Goal: Obtain resource: Download file/media

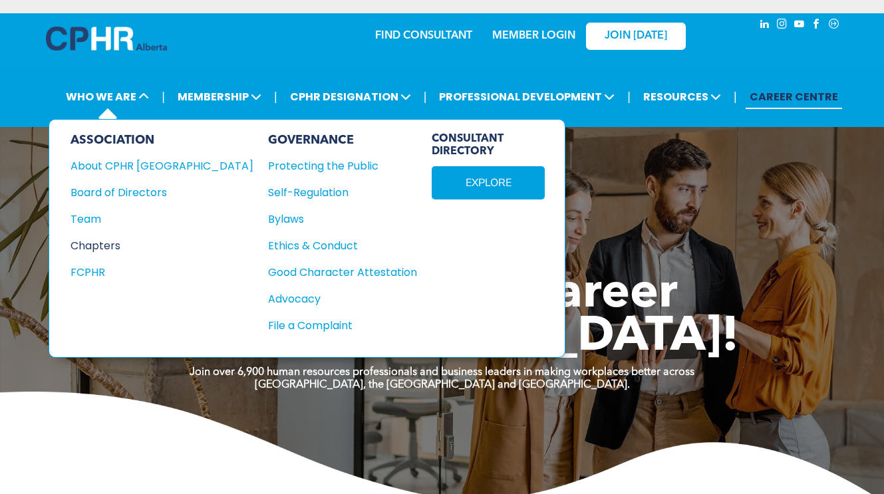
click at [96, 240] on div "Chapters" at bounding box center [153, 246] width 165 height 17
click at [92, 212] on div "Team" at bounding box center [153, 219] width 165 height 17
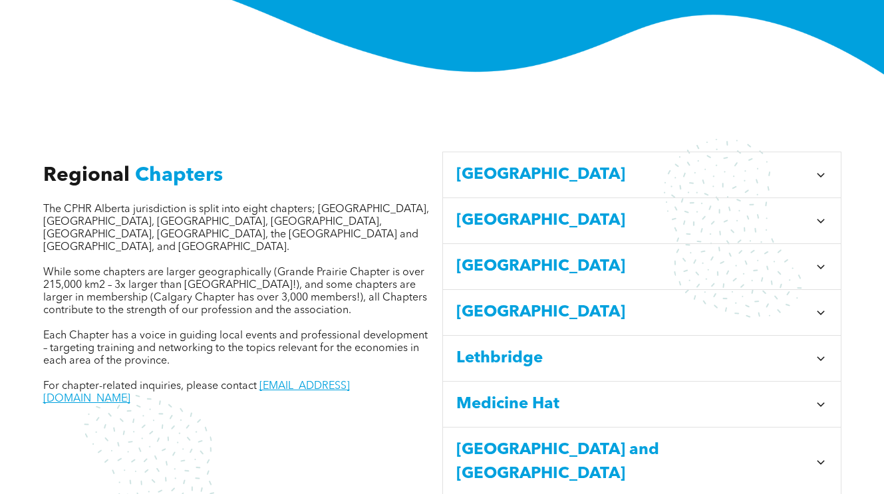
scroll to position [370, 0]
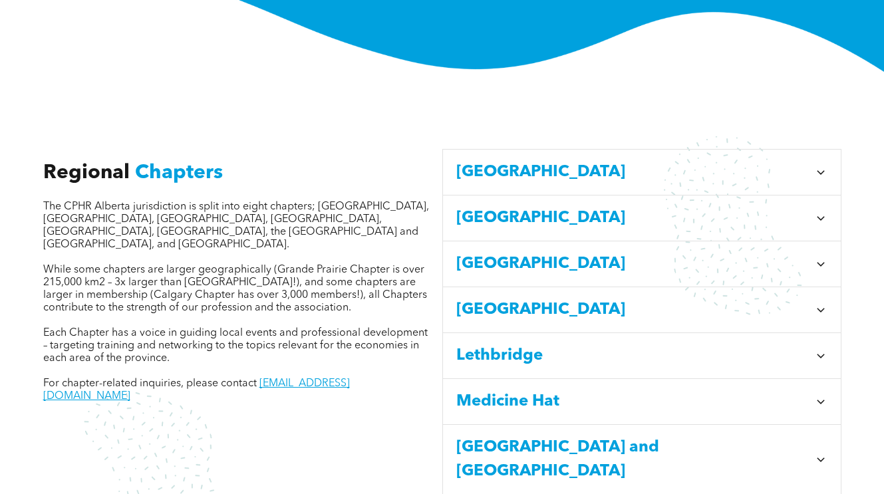
click at [480, 160] on span "Calgary" at bounding box center [632, 172] width 353 height 24
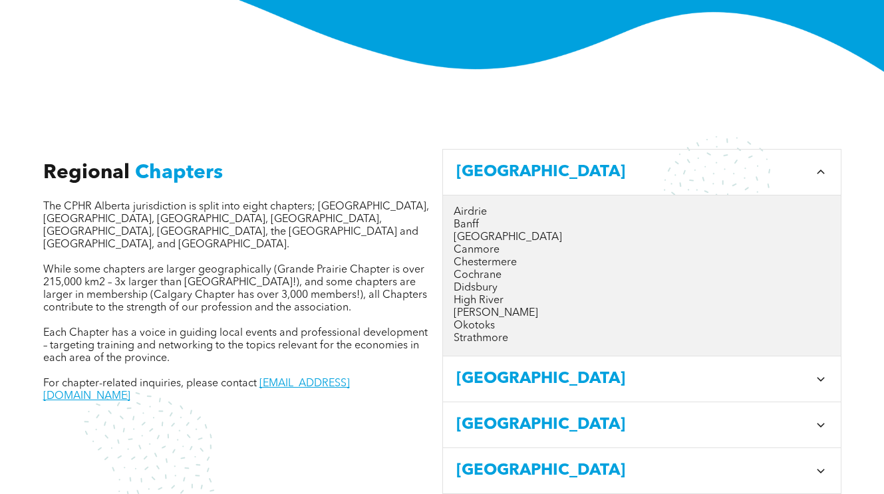
click at [481, 160] on span "Calgary" at bounding box center [632, 172] width 353 height 24
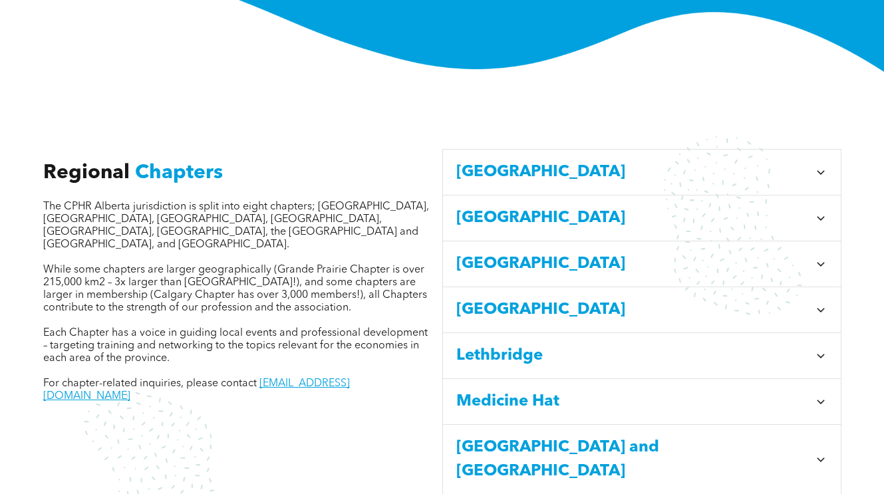
click at [481, 160] on span "Calgary" at bounding box center [632, 172] width 353 height 24
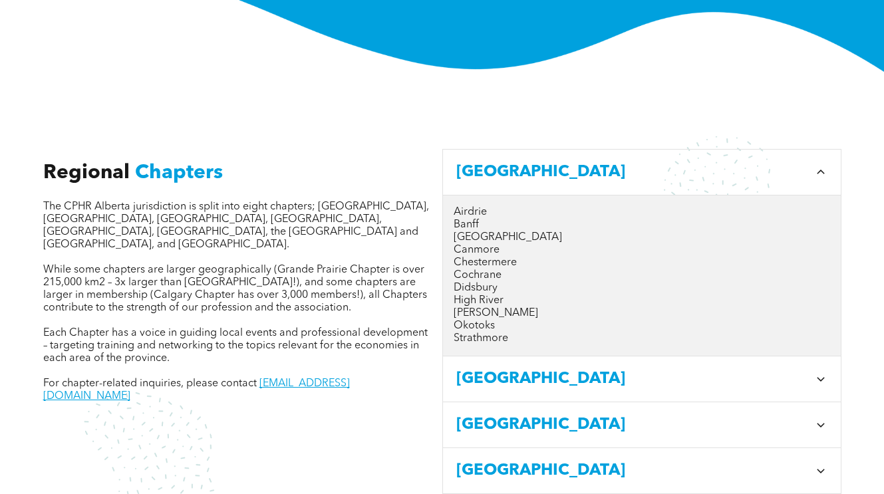
click at [466, 232] on p "Calgary" at bounding box center [642, 238] width 377 height 13
click at [478, 232] on p "Calgary" at bounding box center [642, 238] width 377 height 13
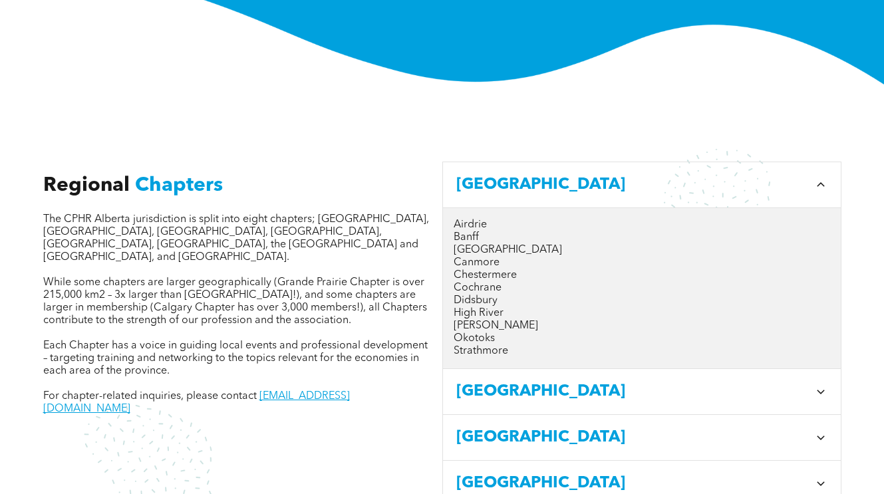
scroll to position [359, 0]
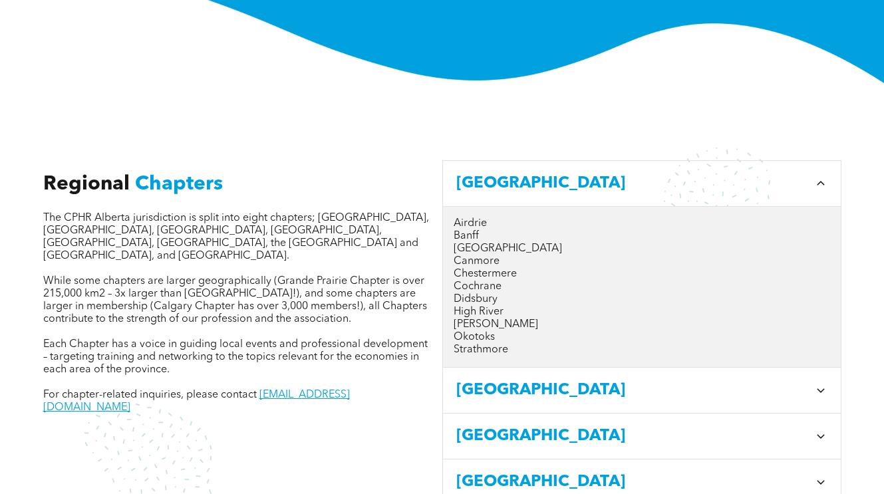
click at [467, 243] on p "Calgary" at bounding box center [642, 249] width 377 height 13
click at [554, 386] on span "Central Alberta" at bounding box center [632, 391] width 353 height 24
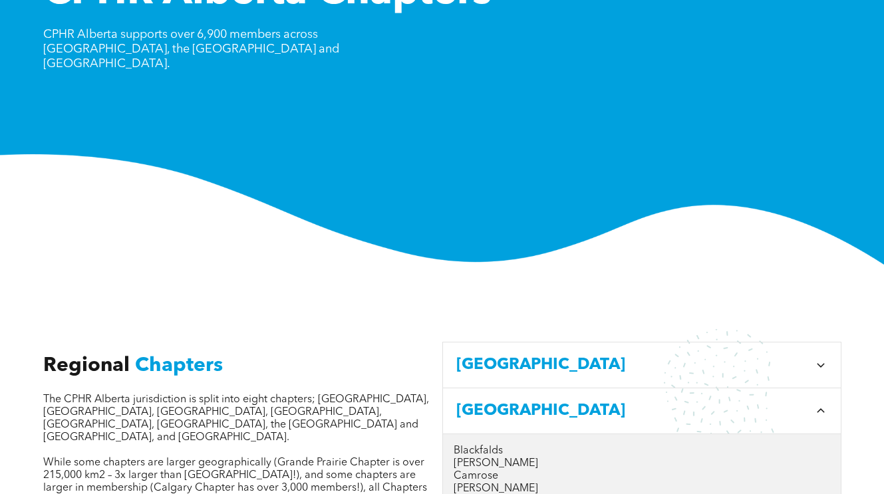
scroll to position [0, 0]
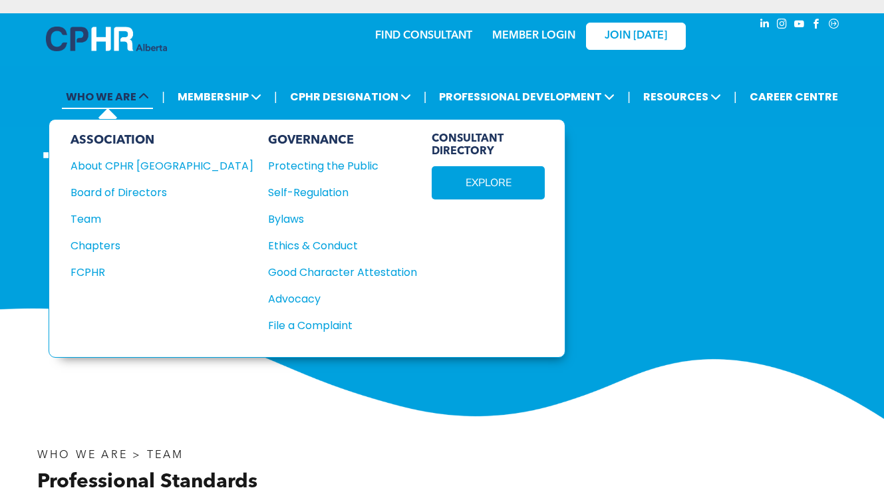
click at [130, 91] on span "WHO WE ARE" at bounding box center [107, 96] width 91 height 25
click at [98, 267] on div "FCPHR" at bounding box center [153, 272] width 165 height 17
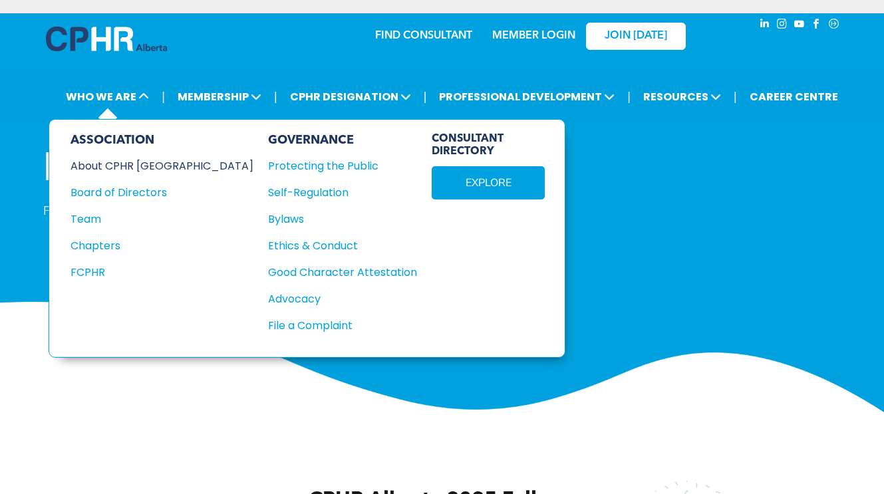
click at [103, 162] on div "About CPHR [GEOGRAPHIC_DATA]" at bounding box center [153, 166] width 165 height 17
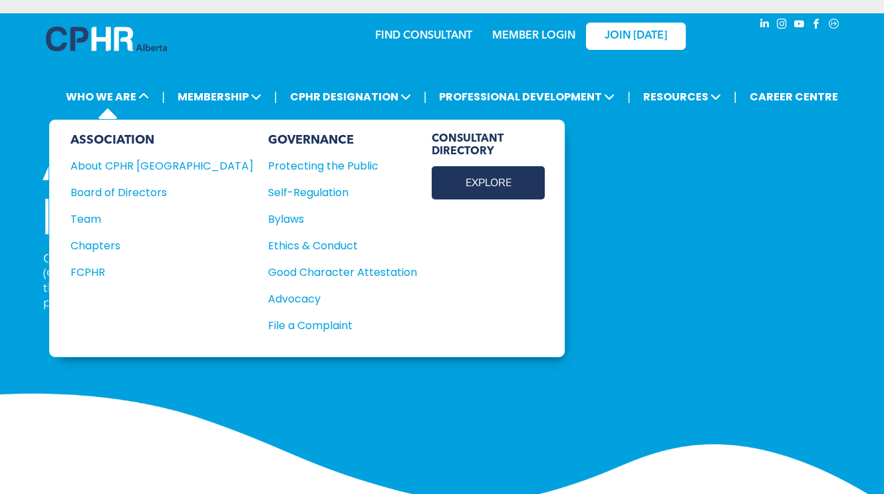
click at [432, 173] on link "EXPLORE" at bounding box center [488, 182] width 113 height 33
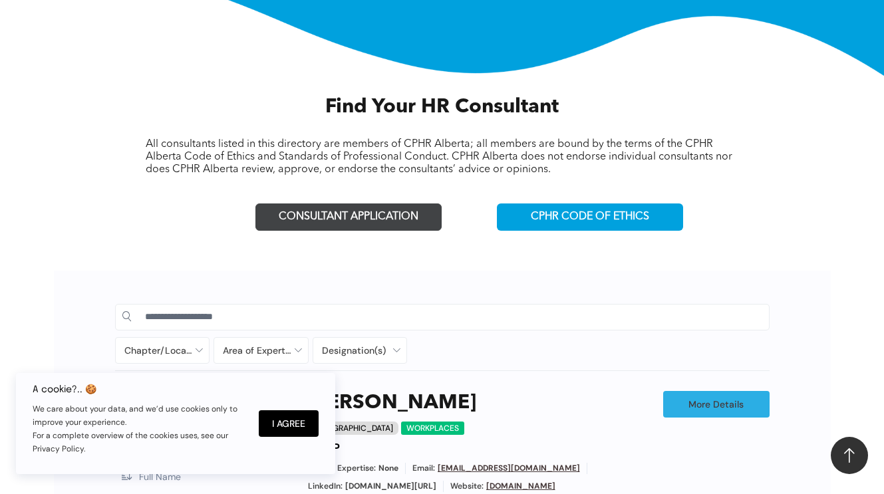
scroll to position [367, 0]
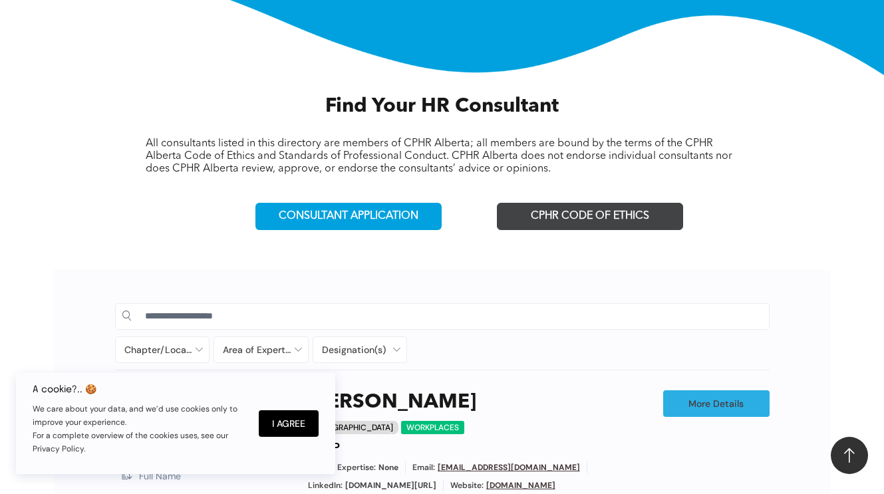
click at [548, 222] on link "CPHR CODE OF ETHICS" at bounding box center [590, 216] width 186 height 27
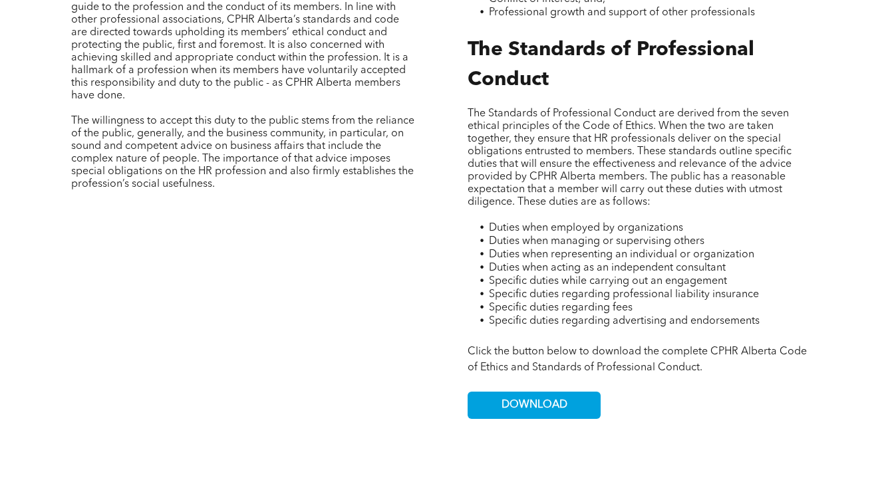
scroll to position [709, 0]
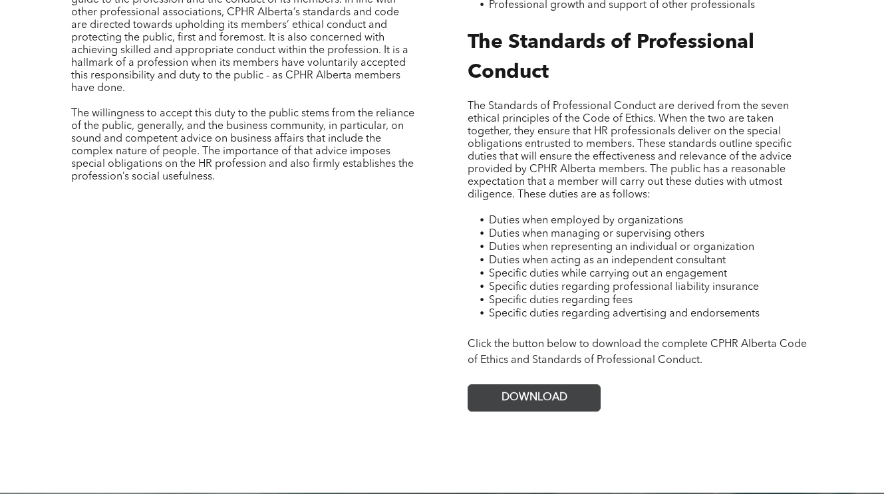
click at [540, 399] on span "DOWNLOAD" at bounding box center [535, 398] width 66 height 13
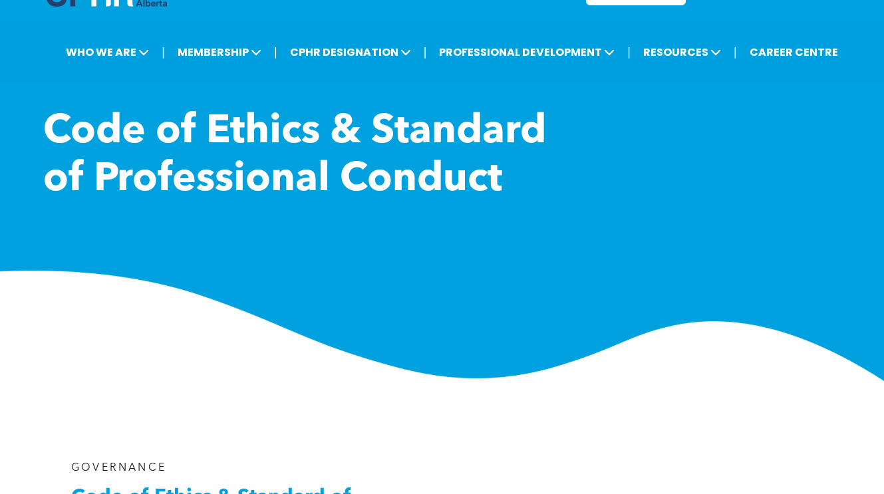
scroll to position [0, 0]
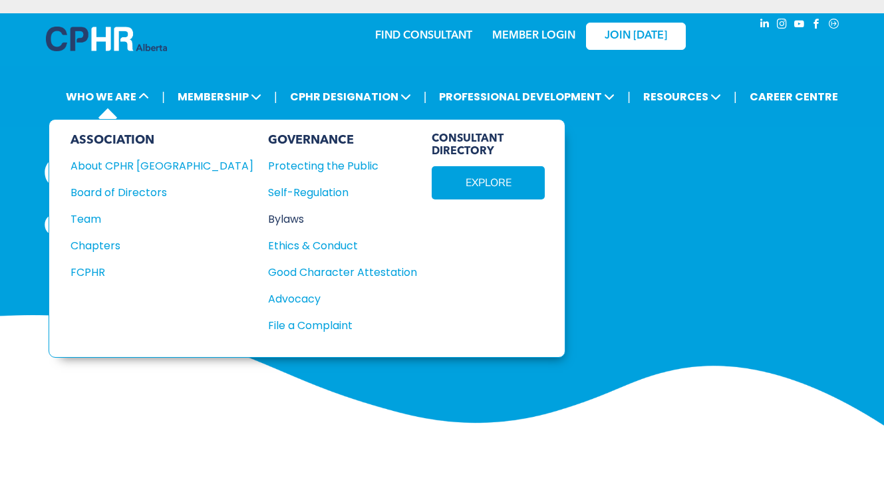
click at [268, 215] on div "Bylaws" at bounding box center [335, 219] width 134 height 17
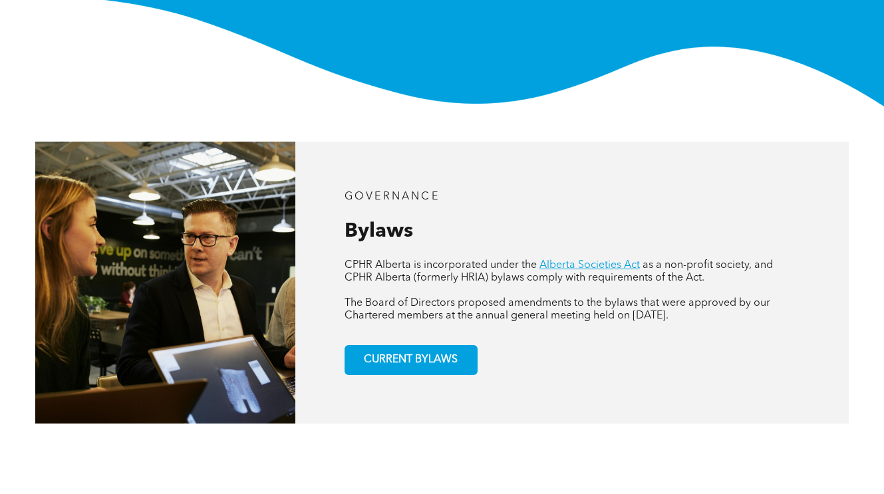
scroll to position [326, 0]
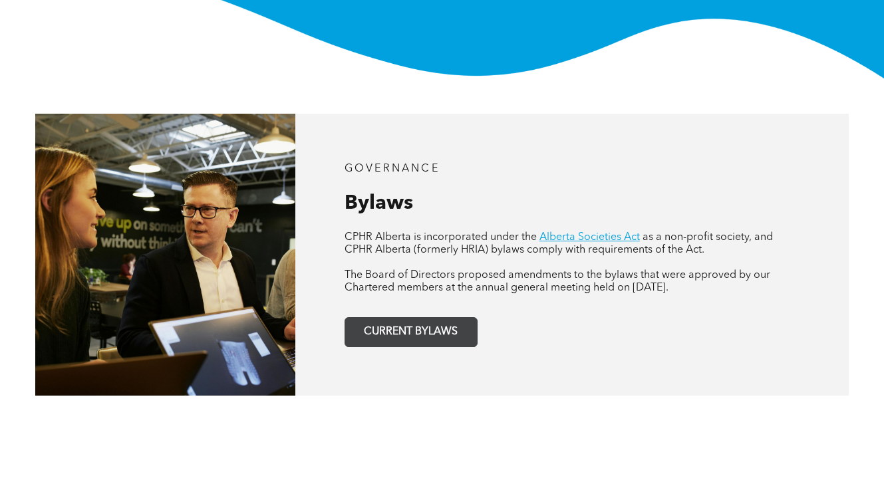
click at [395, 326] on span "CURRENT BYLAWS" at bounding box center [410, 332] width 103 height 26
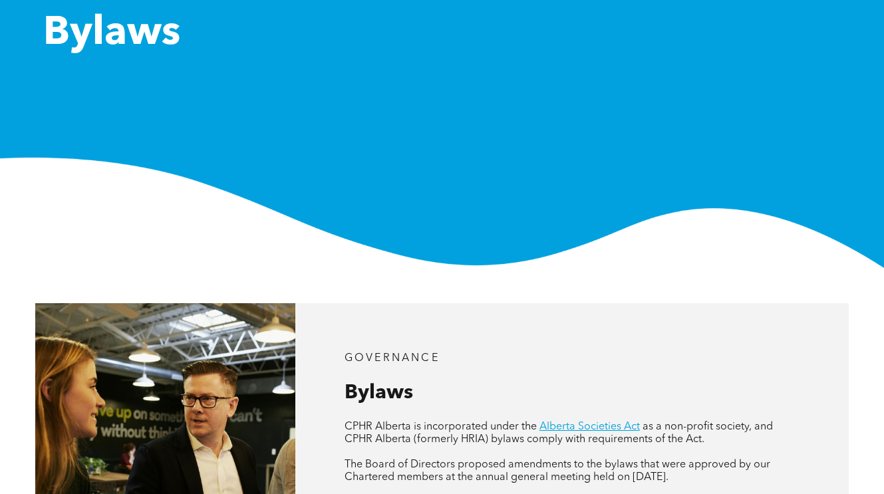
scroll to position [0, 0]
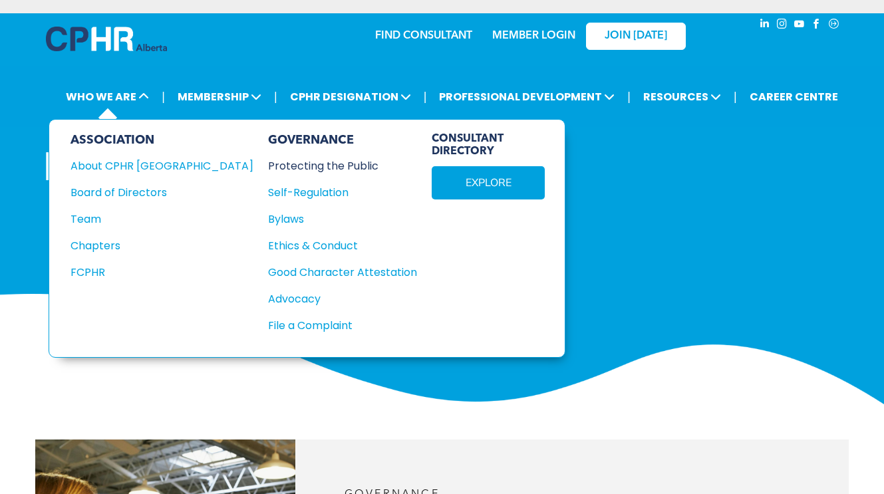
click at [268, 166] on div "Protecting the Public" at bounding box center [335, 166] width 134 height 17
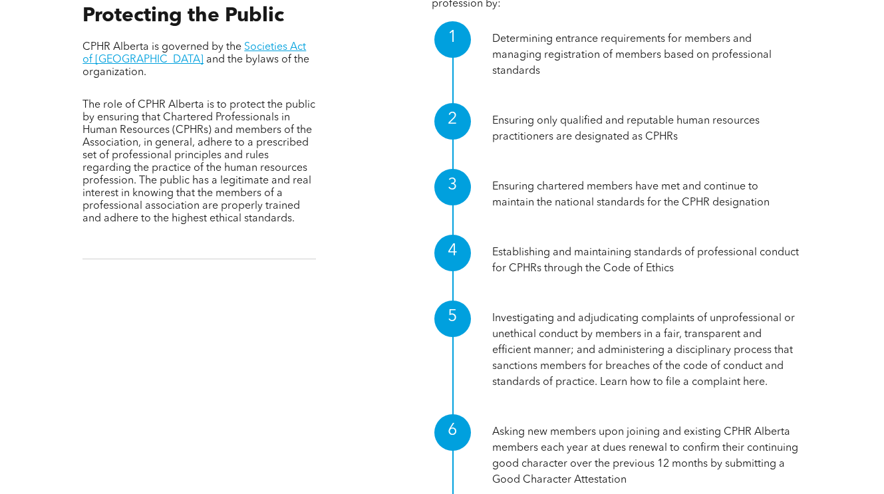
scroll to position [466, 0]
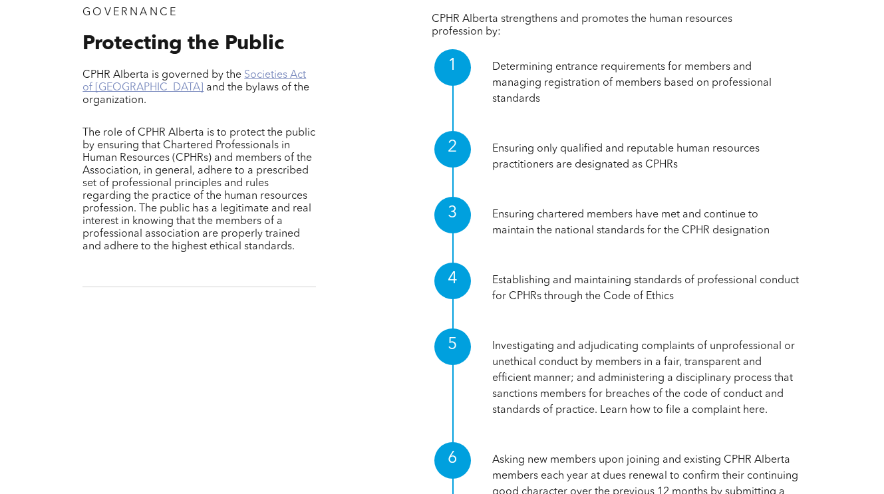
click at [264, 77] on link "Societies Act of Alberta" at bounding box center [195, 81] width 224 height 23
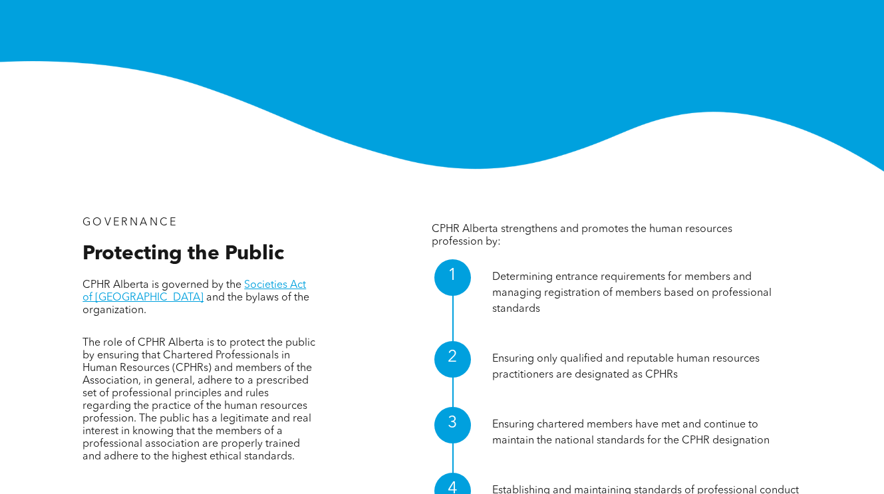
scroll to position [0, 0]
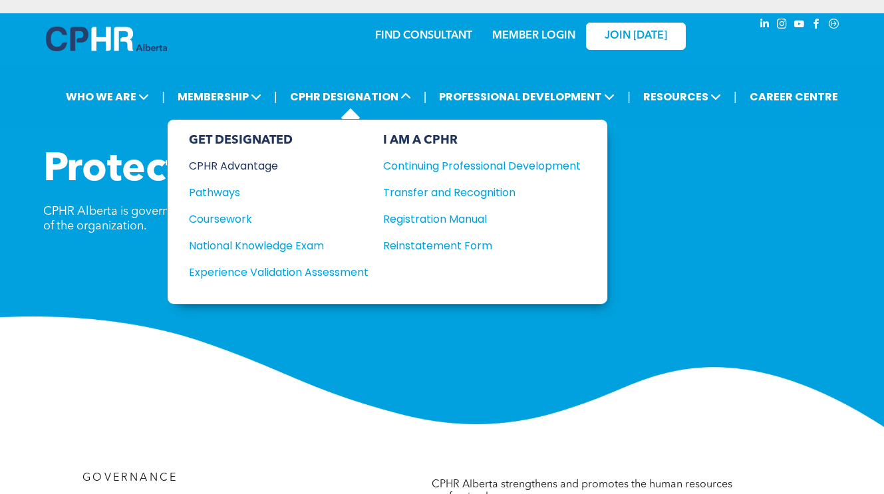
click at [240, 168] on div "CPHR Advantage" at bounding box center [270, 166] width 162 height 17
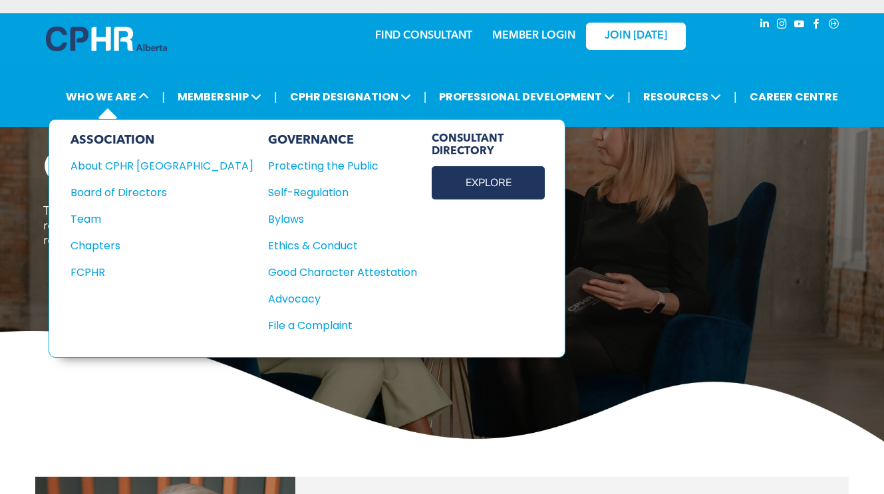
click at [432, 189] on link "EXPLORE" at bounding box center [488, 182] width 113 height 33
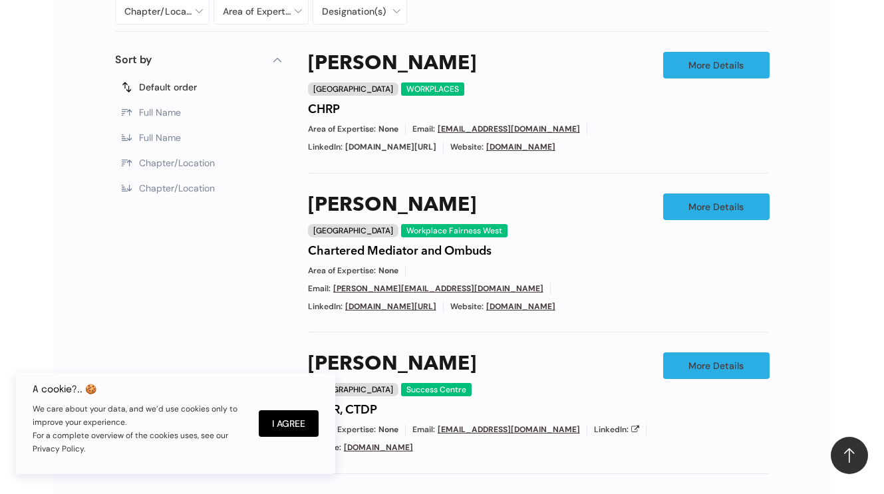
scroll to position [709, 0]
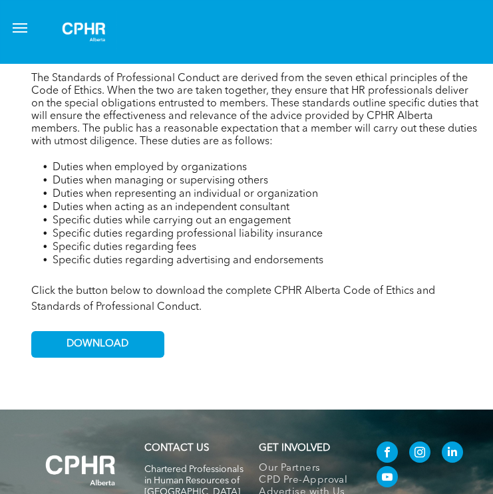
scroll to position [896, 0]
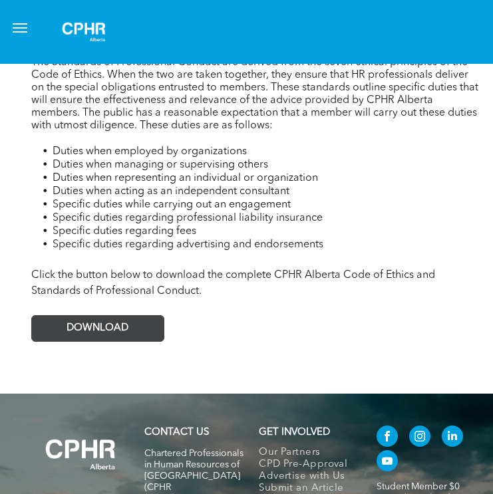
click at [84, 329] on span "DOWNLOAD" at bounding box center [98, 329] width 62 height 12
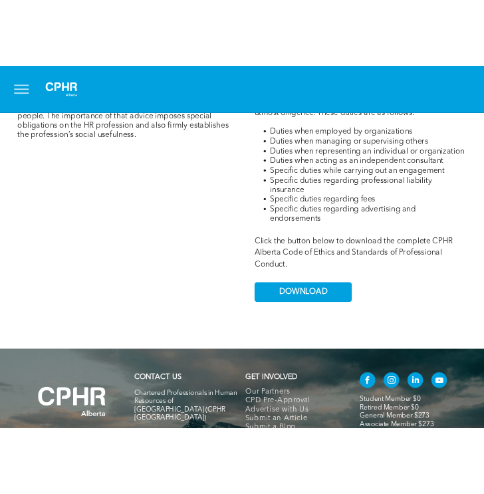
scroll to position [961, 0]
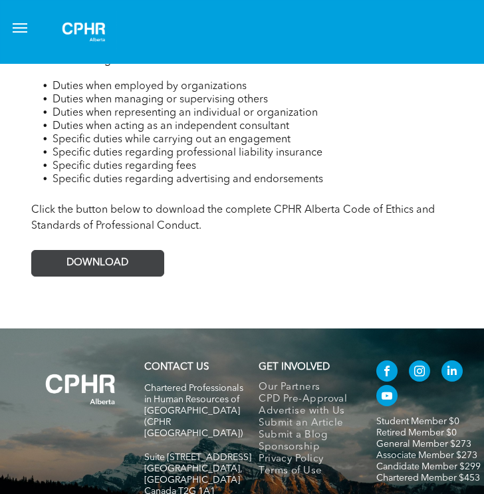
click at [125, 261] on span "DOWNLOAD" at bounding box center [98, 263] width 62 height 12
